Goal: Transaction & Acquisition: Book appointment/travel/reservation

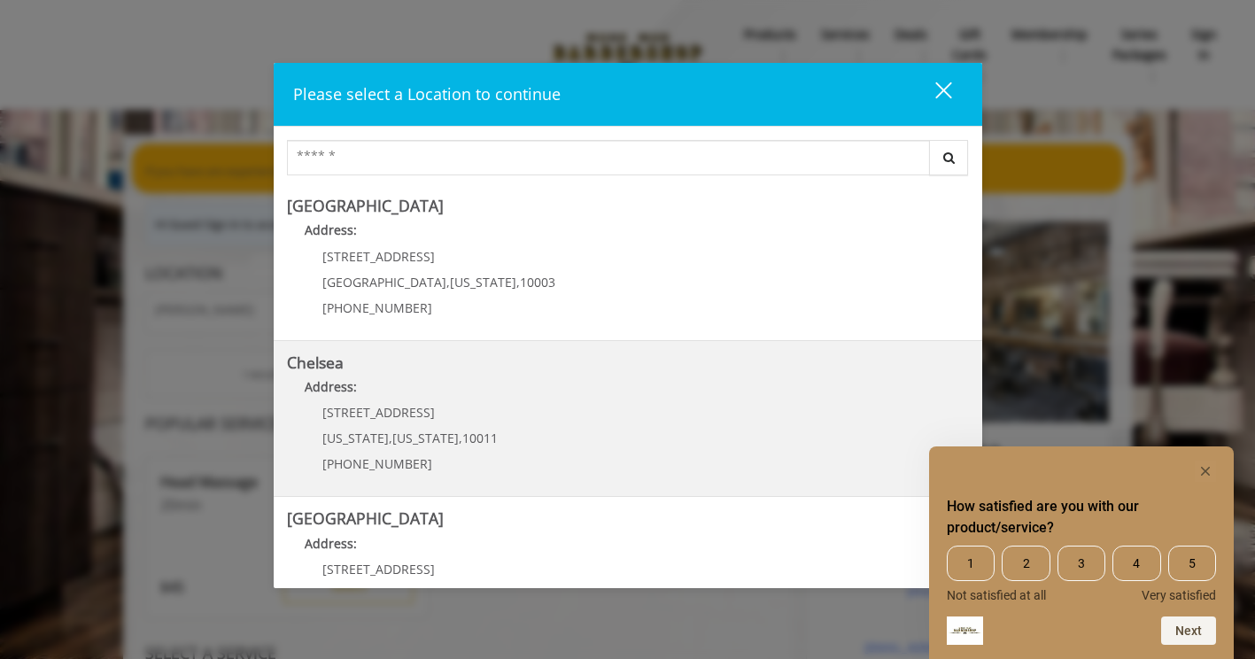
click at [507, 421] on link "Chelsea Address: [STREET_ADDRESS][US_STATE][US_STATE] (917) 639-3902" at bounding box center [628, 418] width 682 height 129
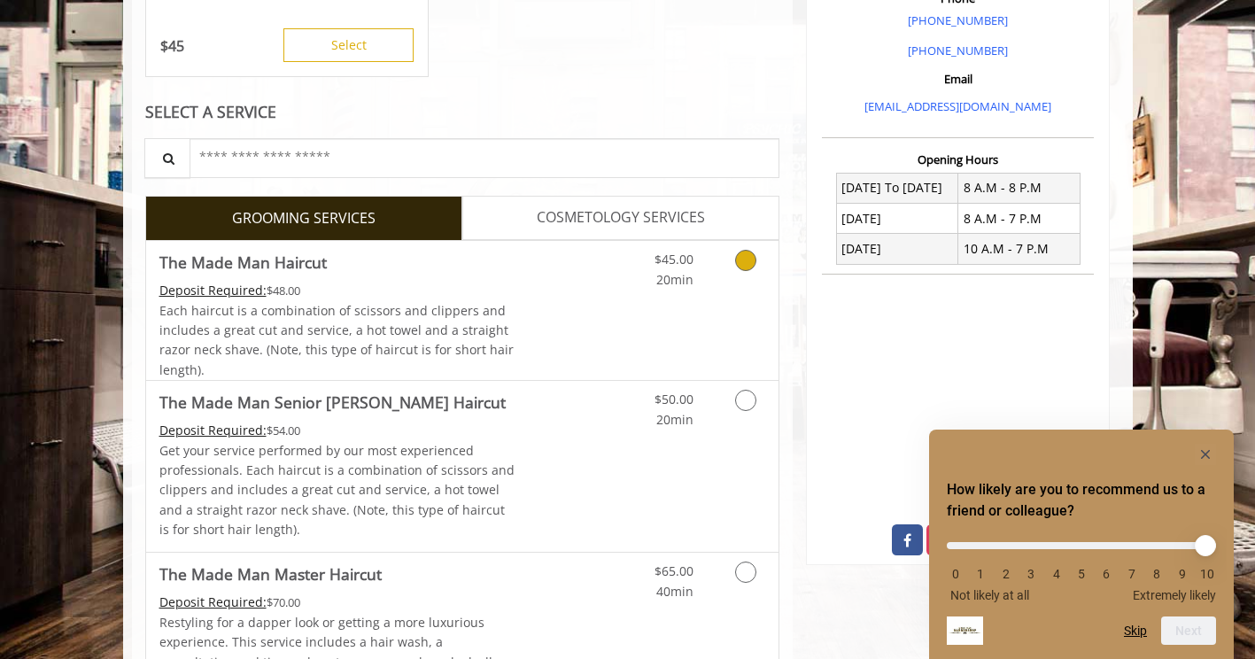
scroll to position [600, 0]
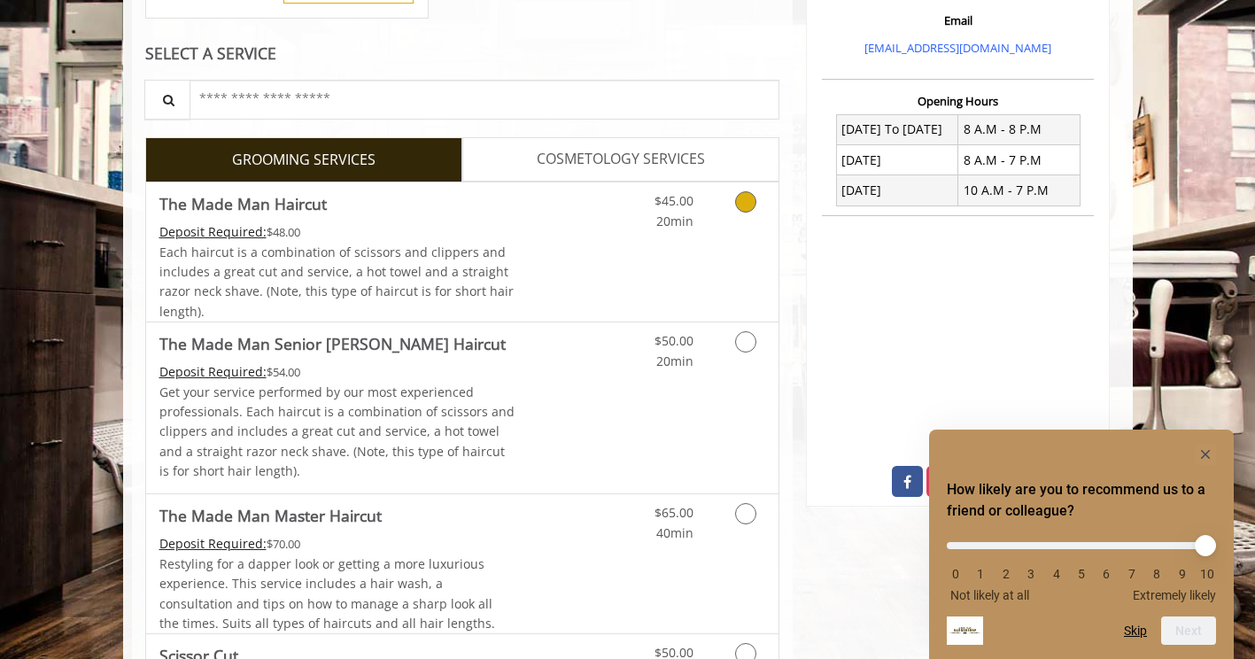
click at [747, 205] on icon "Grooming services" at bounding box center [745, 201] width 21 height 21
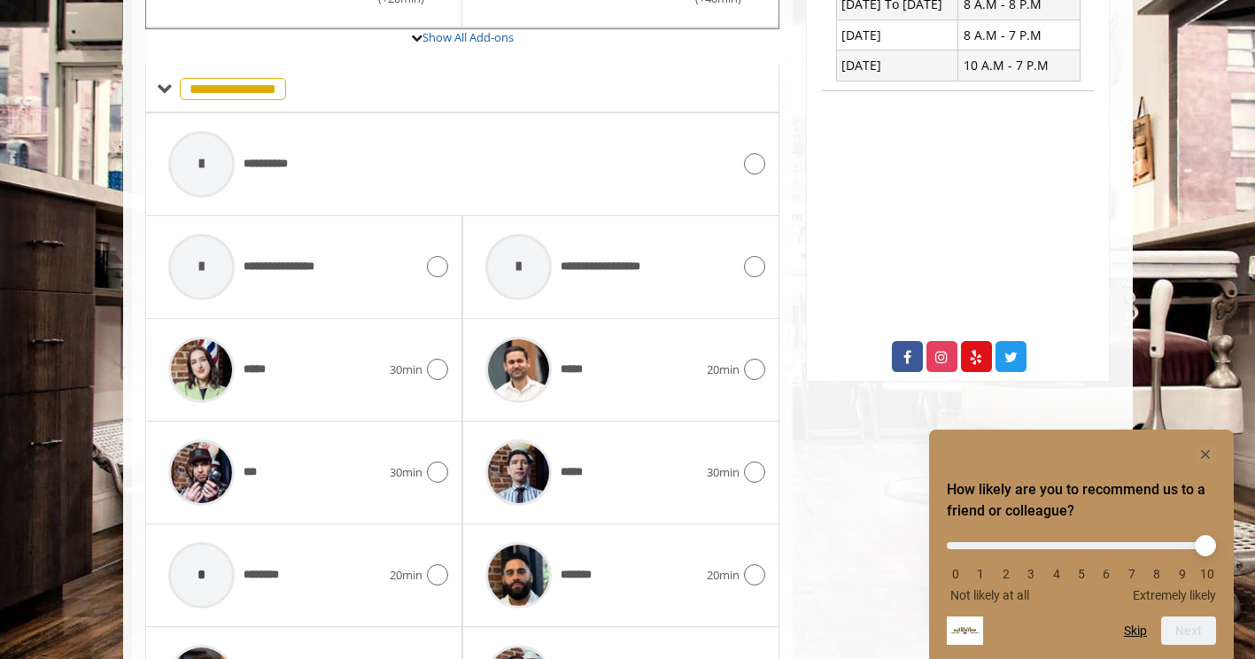
scroll to position [739, 1]
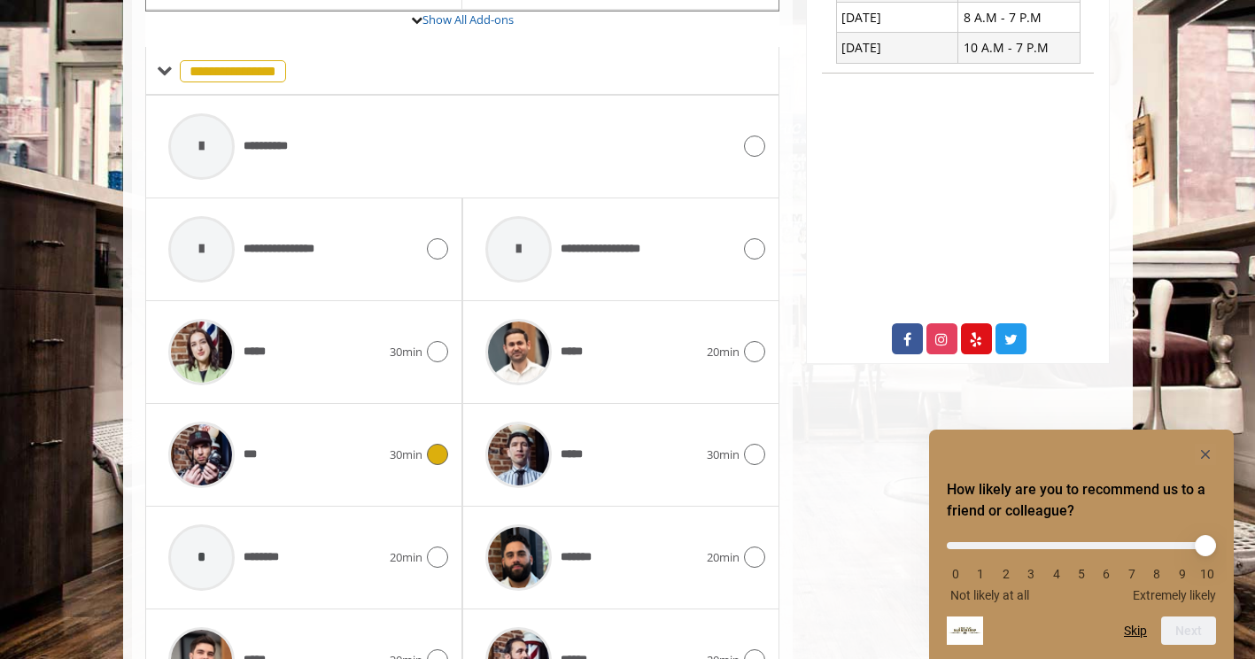
click at [430, 461] on div "*** 30min" at bounding box center [303, 455] width 289 height 84
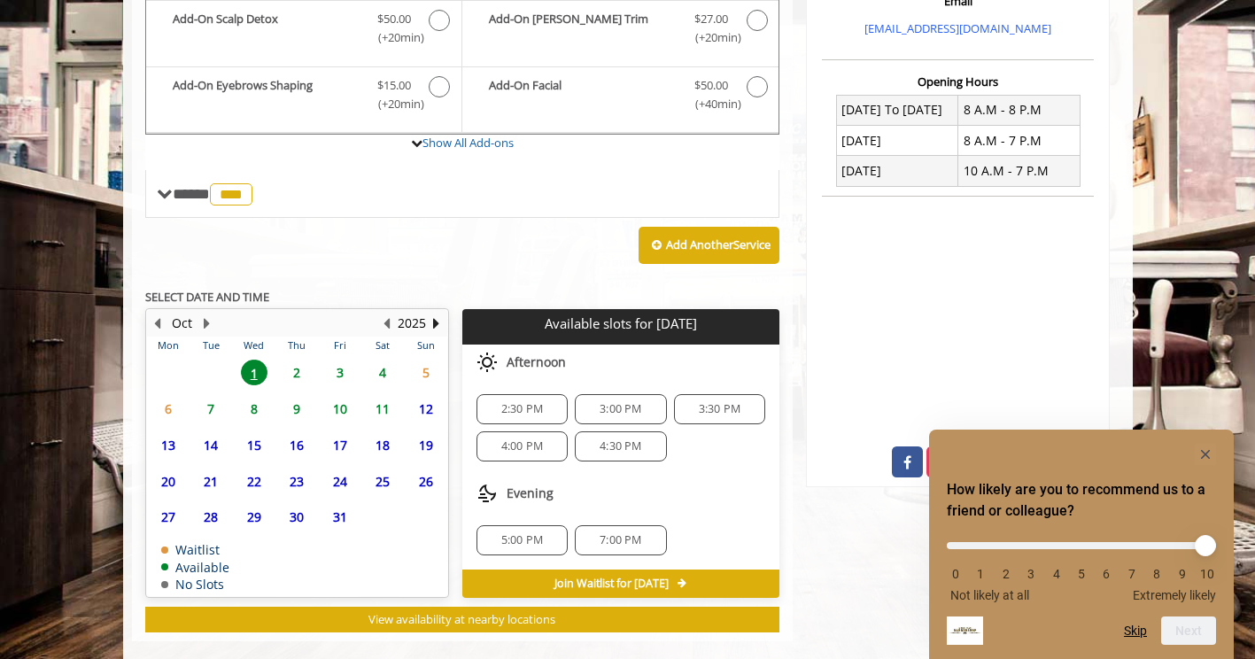
scroll to position [619, 0]
click at [527, 403] on span "2:30 PM" at bounding box center [522, 409] width 42 height 14
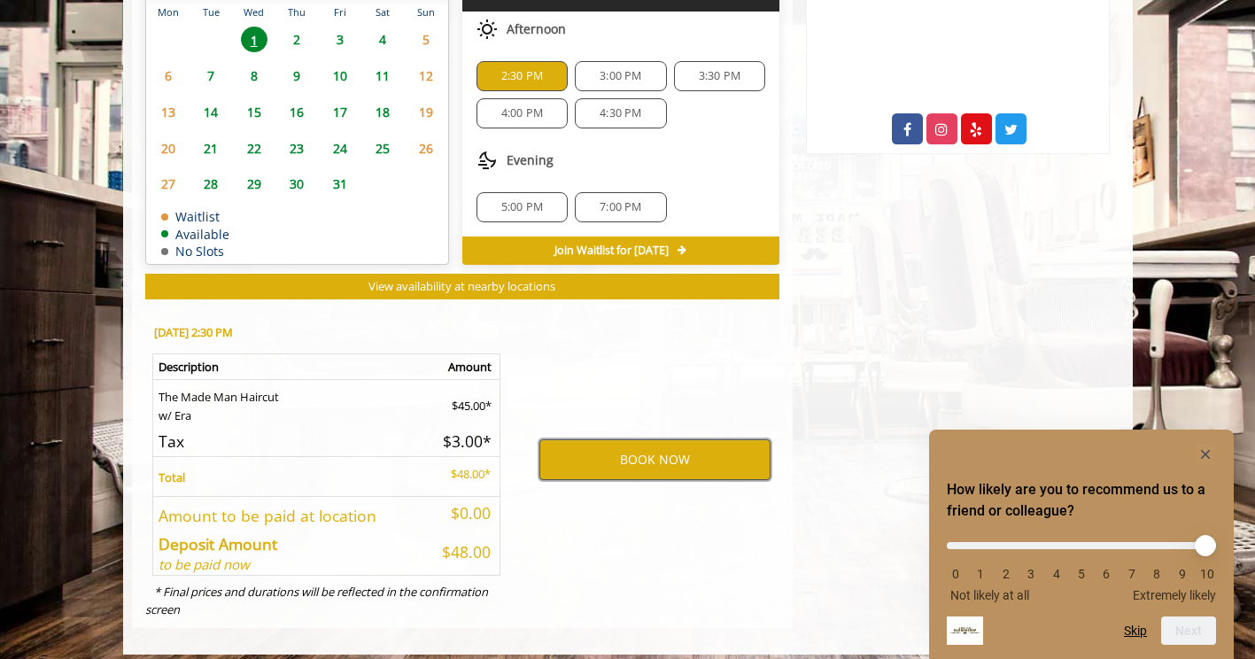
scroll to position [951, 0]
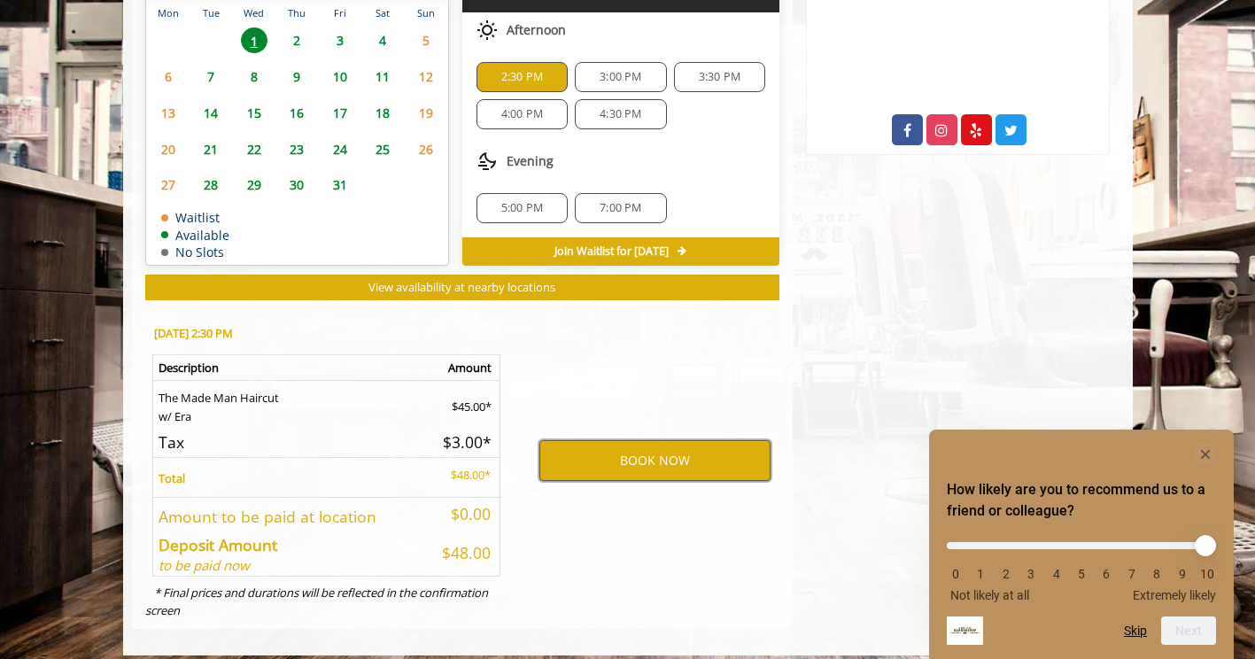
click at [621, 448] on button "BOOK NOW" at bounding box center [654, 460] width 231 height 41
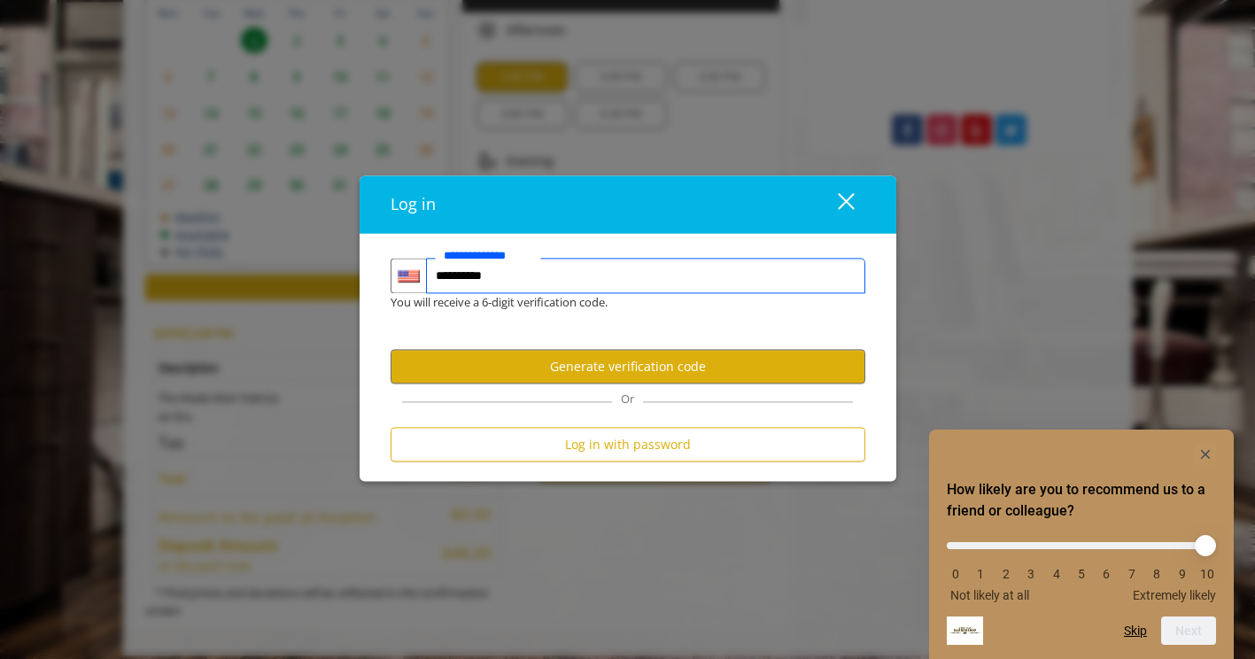
type input "**********"
click at [619, 375] on button "Generate verification code" at bounding box center [628, 367] width 475 height 35
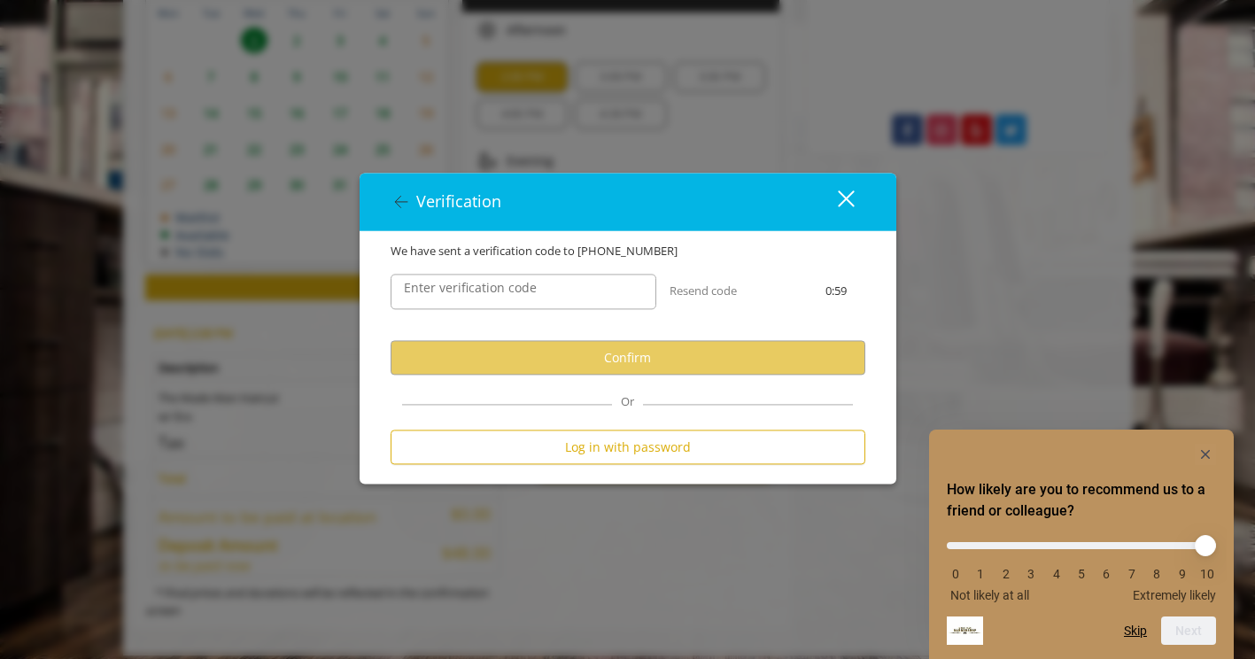
click at [512, 291] on label "Enter verification code" at bounding box center [470, 288] width 151 height 19
click at [512, 291] on input "Enter verification code" at bounding box center [524, 292] width 266 height 35
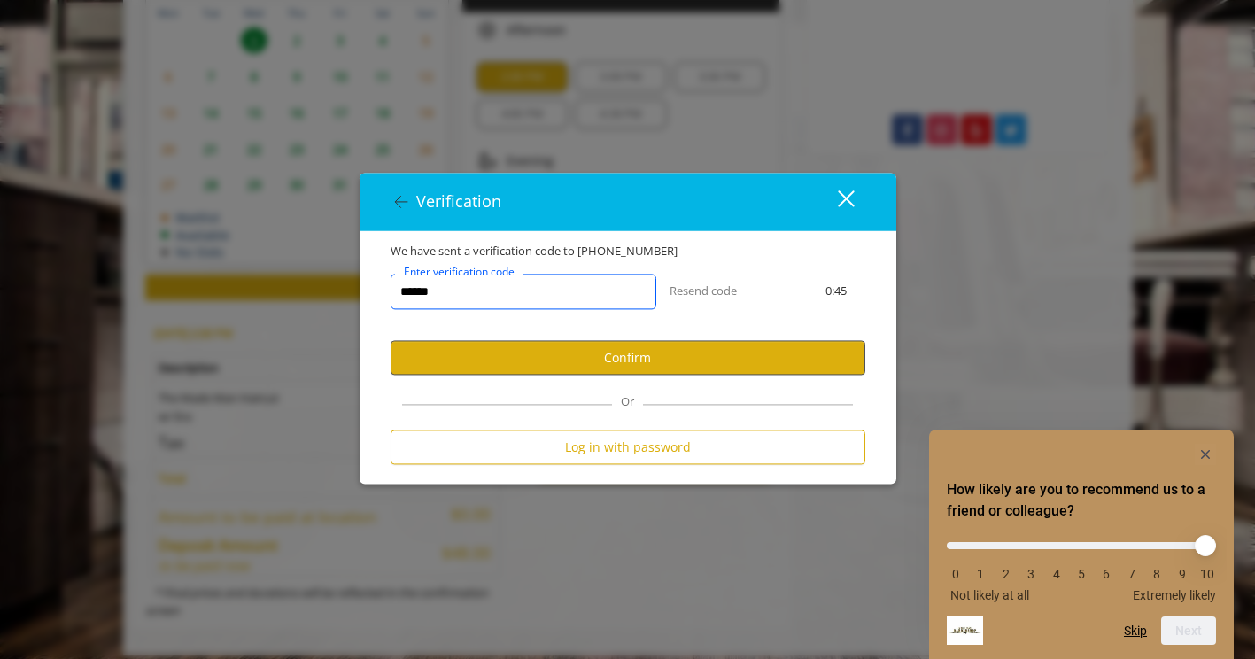
type input "******"
click at [610, 352] on button "Confirm" at bounding box center [628, 358] width 475 height 35
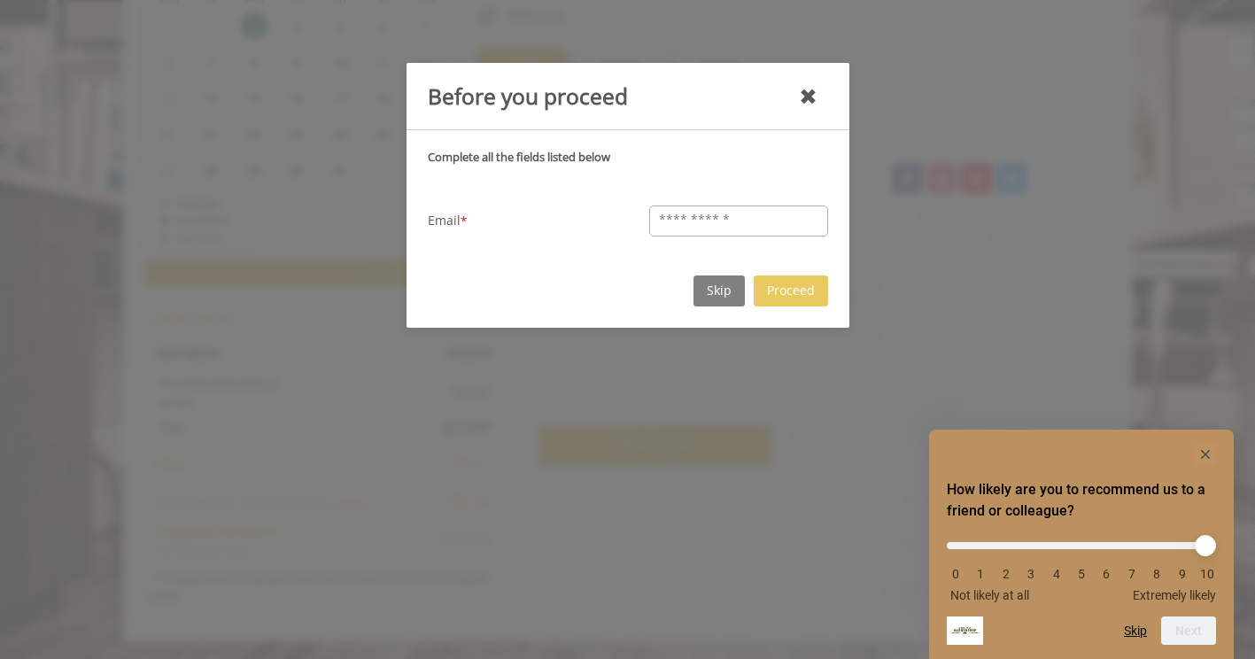
scroll to position [888, 0]
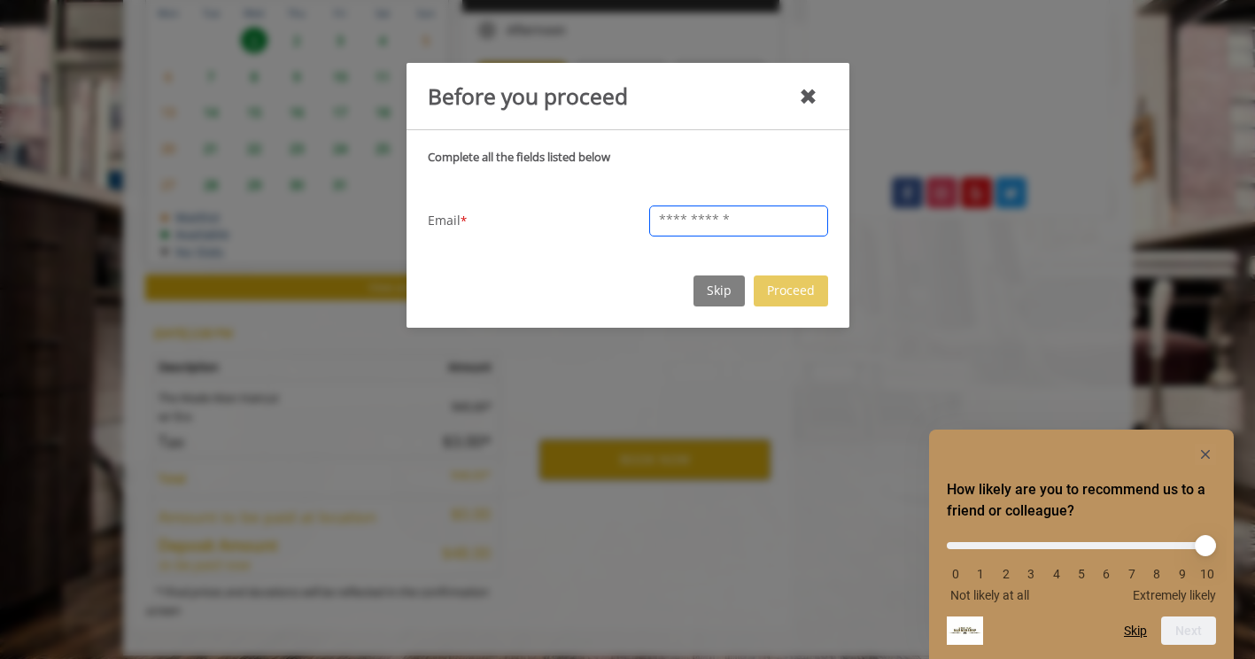
click at [703, 224] on input "text" at bounding box center [738, 220] width 179 height 31
type input "**********"
click at [781, 282] on button "Proceed" at bounding box center [791, 290] width 74 height 31
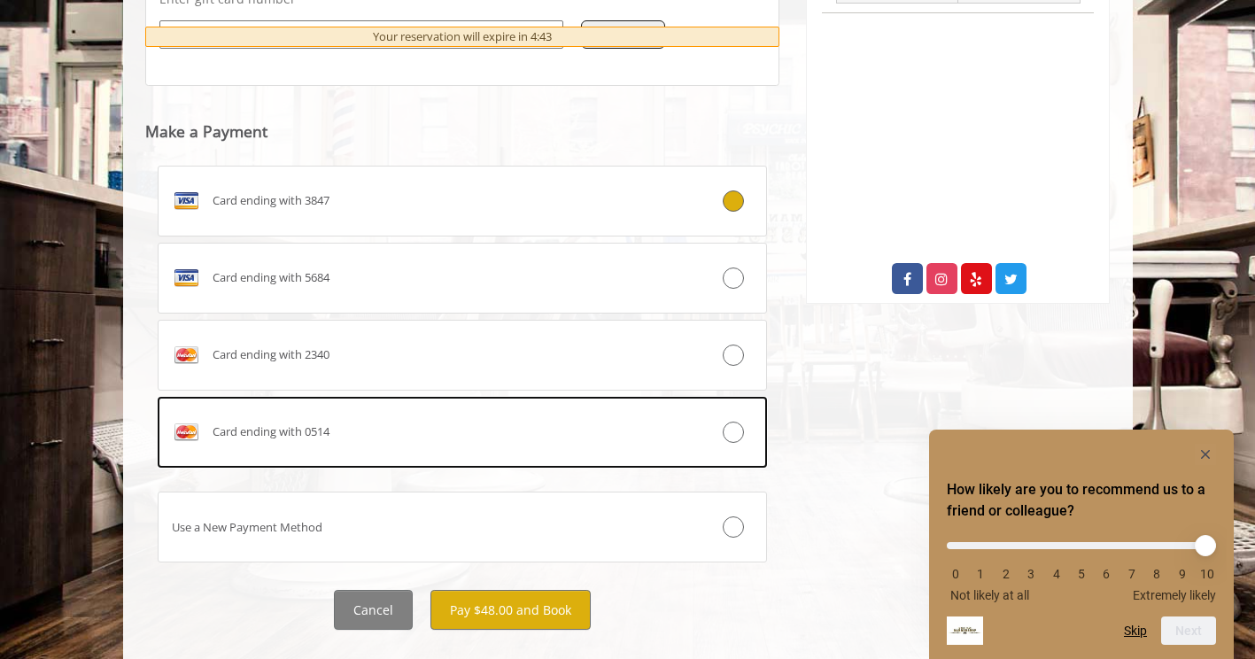
scroll to position [803, 0]
click at [546, 589] on button "Pay $48.00 and Book" at bounding box center [510, 609] width 160 height 40
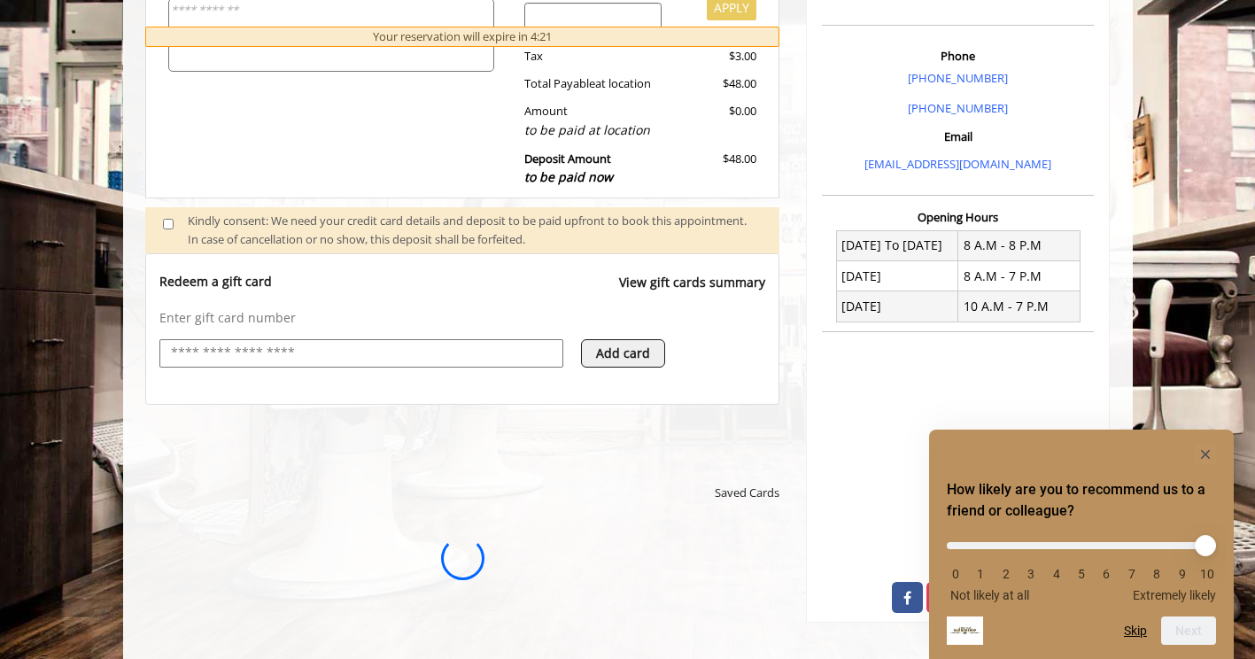
scroll to position [0, 0]
